Goal: Navigation & Orientation: Find specific page/section

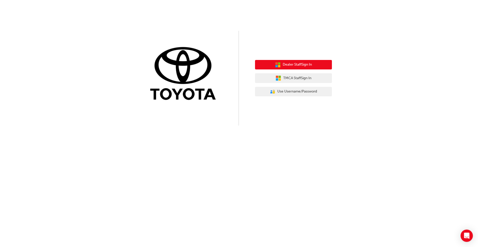
click at [314, 65] on button "Dealer Staff Sign In" at bounding box center [293, 65] width 77 height 10
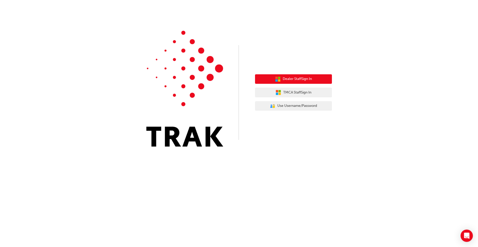
click at [319, 79] on button "Dealer Staff Sign In" at bounding box center [293, 79] width 77 height 10
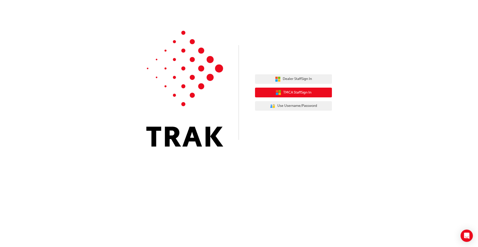
click at [317, 92] on button "TMCA Staff Sign In" at bounding box center [293, 93] width 77 height 10
